Goal: Browse casually

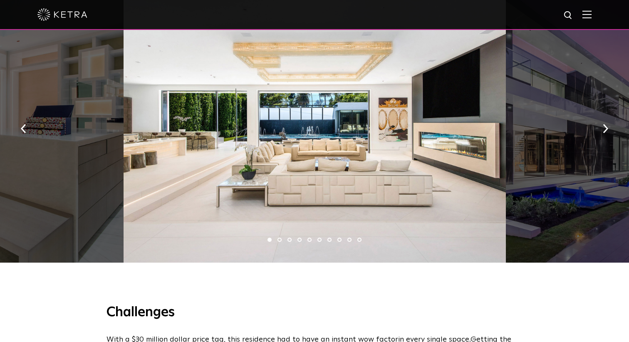
scroll to position [567, 0]
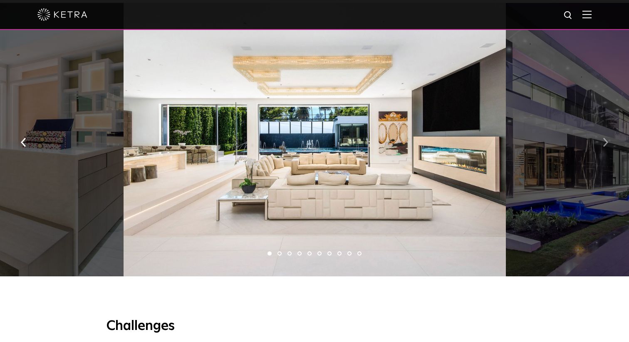
click at [608, 150] on button "button" at bounding box center [605, 141] width 18 height 29
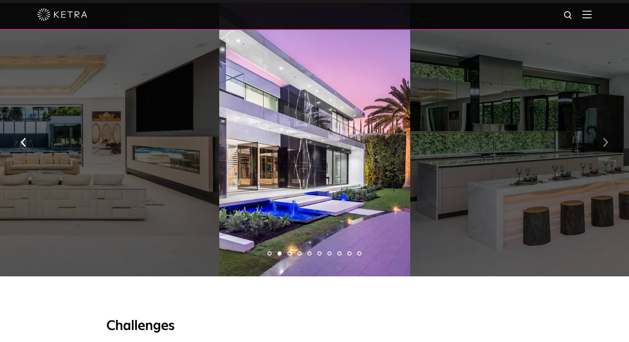
click at [608, 150] on button "button" at bounding box center [605, 141] width 18 height 29
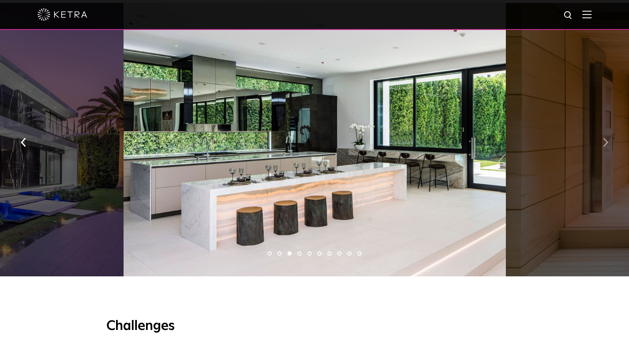
click at [608, 150] on button "button" at bounding box center [605, 141] width 18 height 29
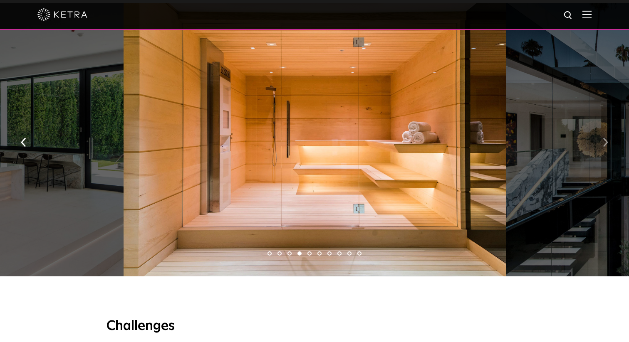
click at [608, 150] on button "button" at bounding box center [605, 141] width 18 height 29
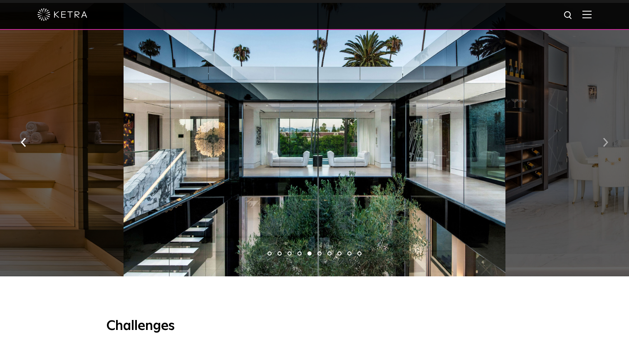
click at [608, 150] on button "button" at bounding box center [605, 141] width 18 height 29
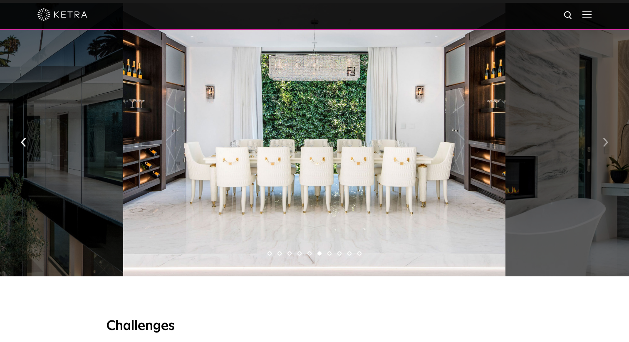
click at [608, 150] on button "button" at bounding box center [605, 141] width 18 height 29
click at [608, 144] on img "button" at bounding box center [605, 142] width 5 height 9
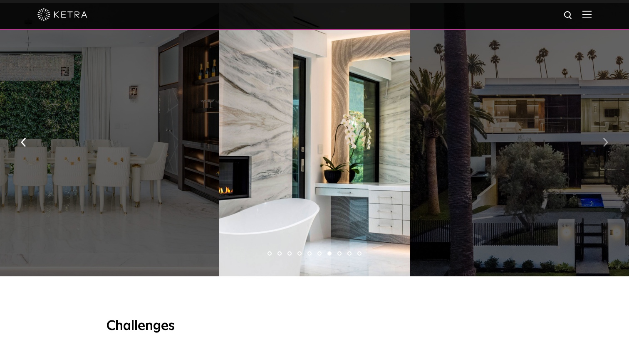
click at [608, 144] on img "button" at bounding box center [605, 142] width 5 height 9
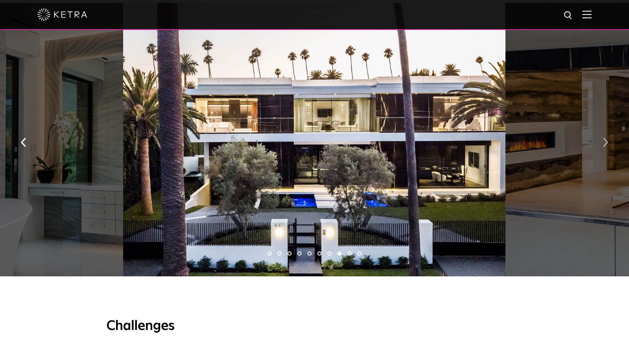
click at [608, 144] on img "button" at bounding box center [605, 142] width 5 height 9
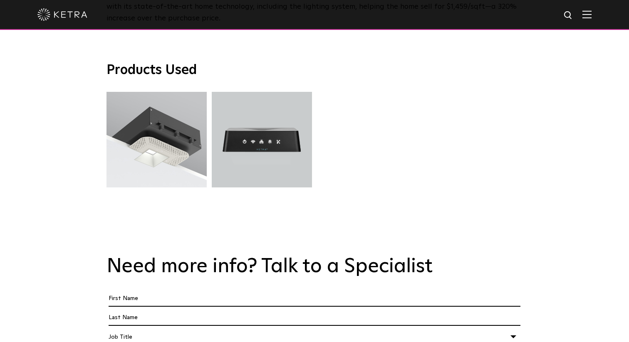
scroll to position [2074, 0]
